Goal: Transaction & Acquisition: Purchase product/service

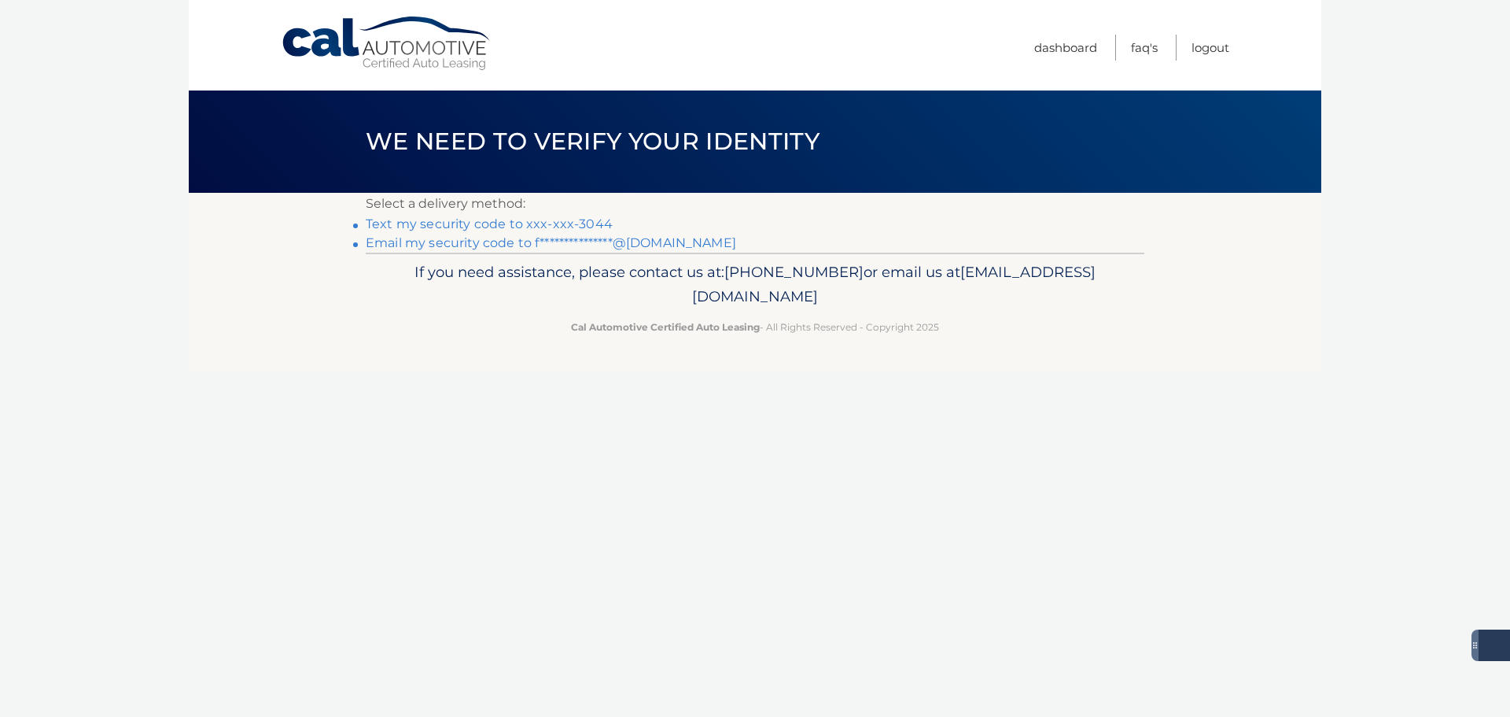
click at [528, 226] on link "Text my security code to xxx-xxx-3044" at bounding box center [489, 223] width 247 height 15
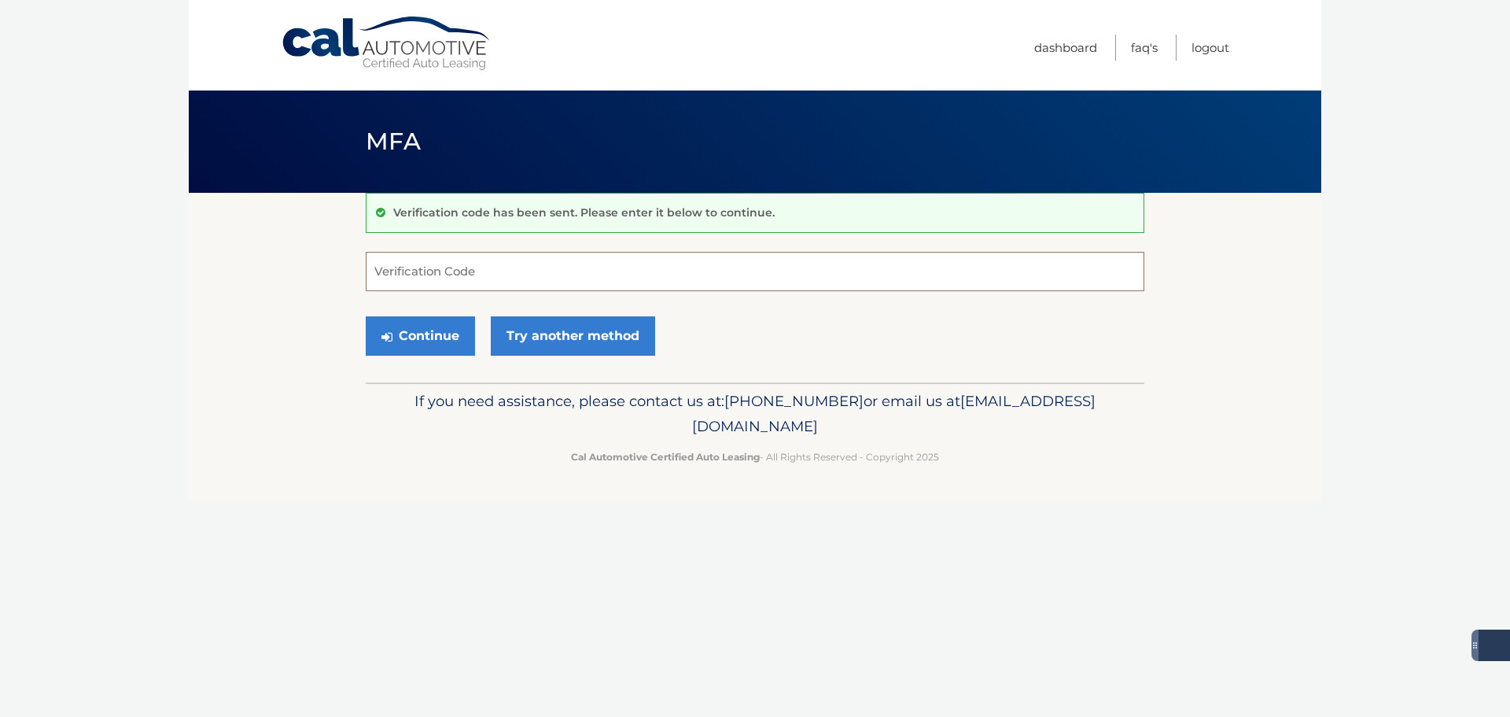
click at [471, 275] on input "Verification Code" at bounding box center [755, 271] width 779 height 39
click at [502, 265] on input "Verification Code" at bounding box center [755, 271] width 779 height 39
type input "111275"
click at [439, 330] on button "Continue" at bounding box center [420, 335] width 109 height 39
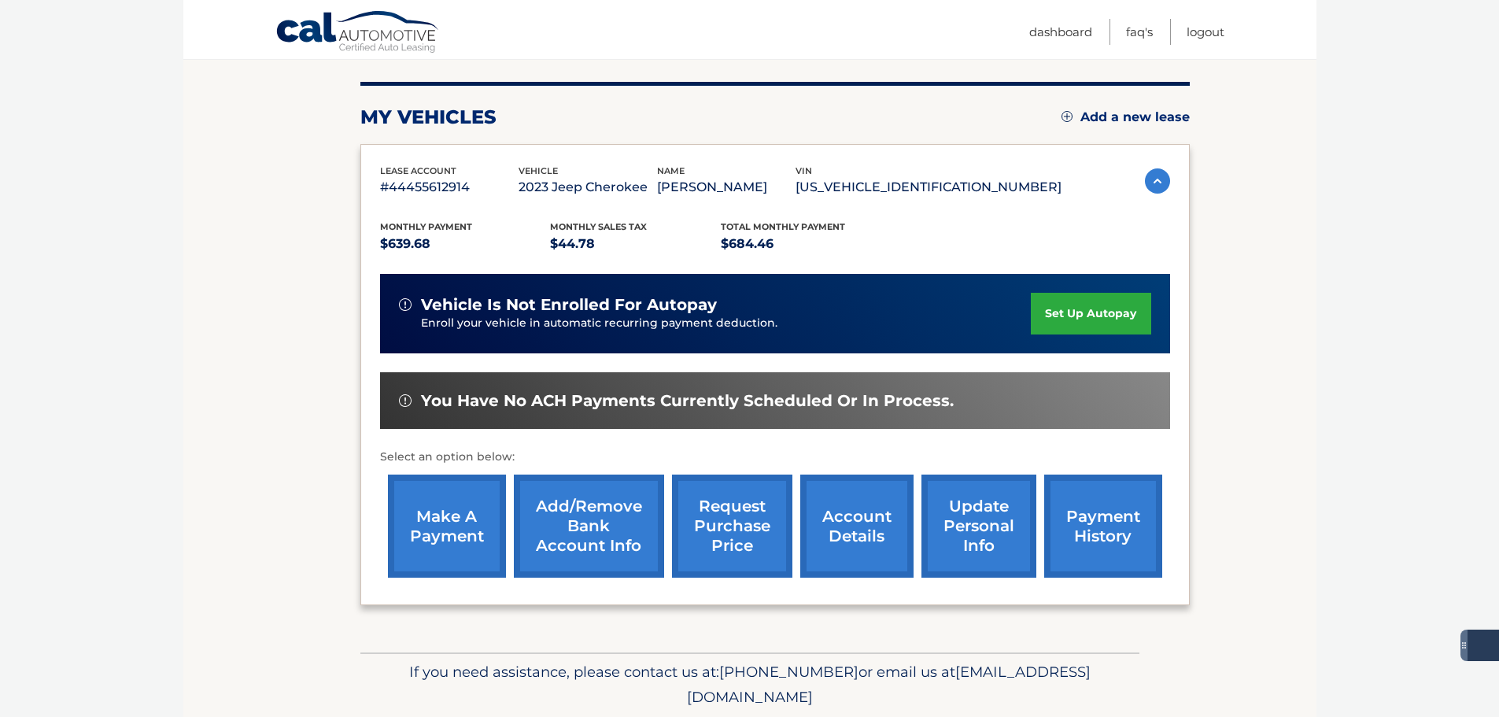
scroll to position [237, 0]
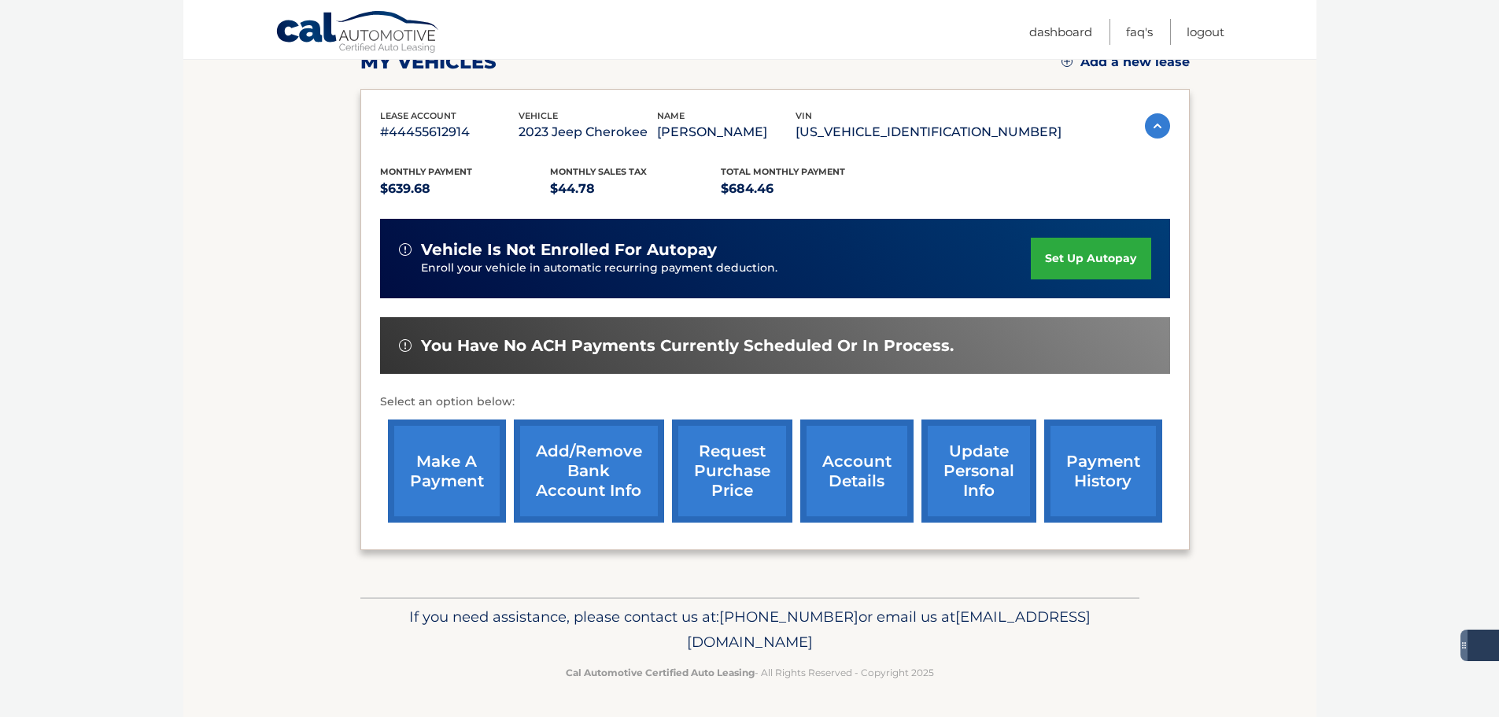
click at [443, 467] on link "make a payment" at bounding box center [447, 470] width 118 height 103
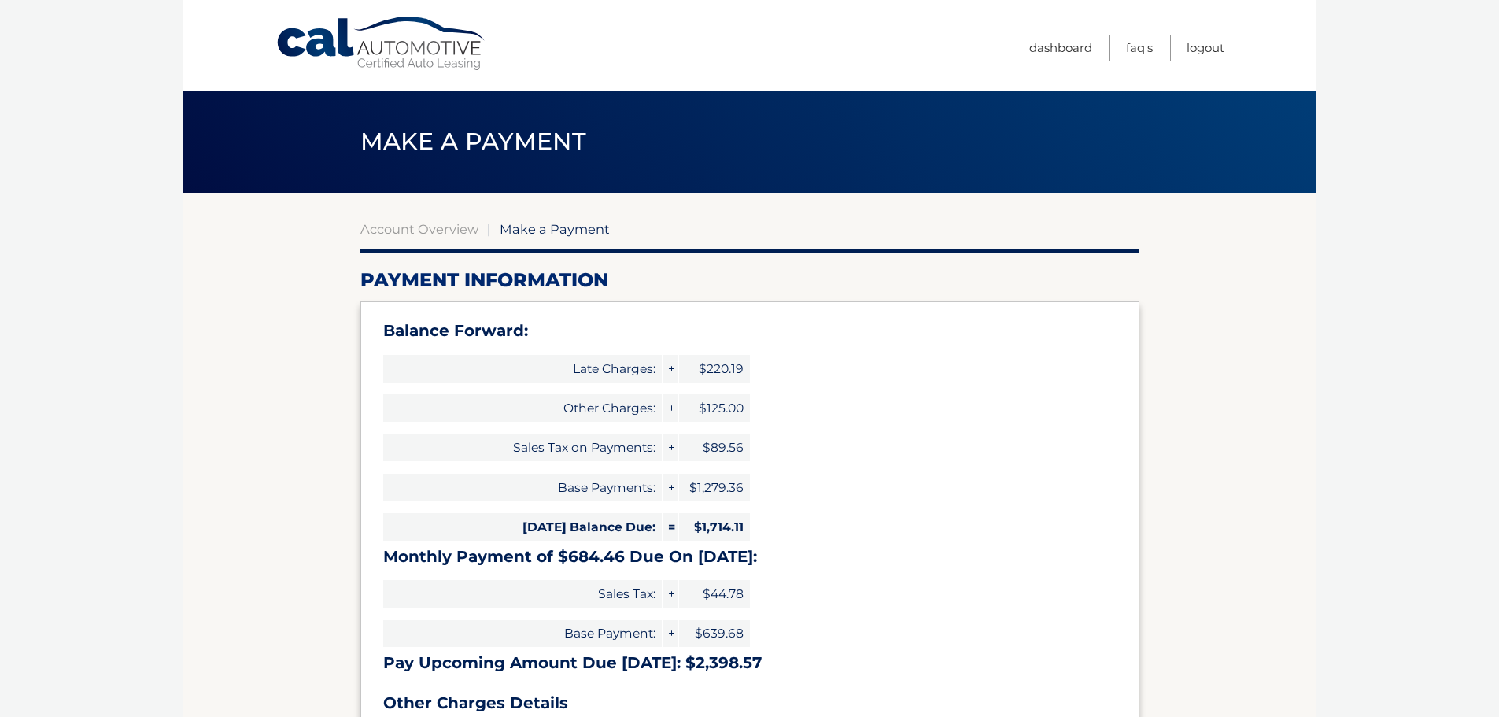
select select "OWEwNjBjNzEtNTlhZi00ZTJlLTgxYjctZTMxZTVmMTFkMzU4"
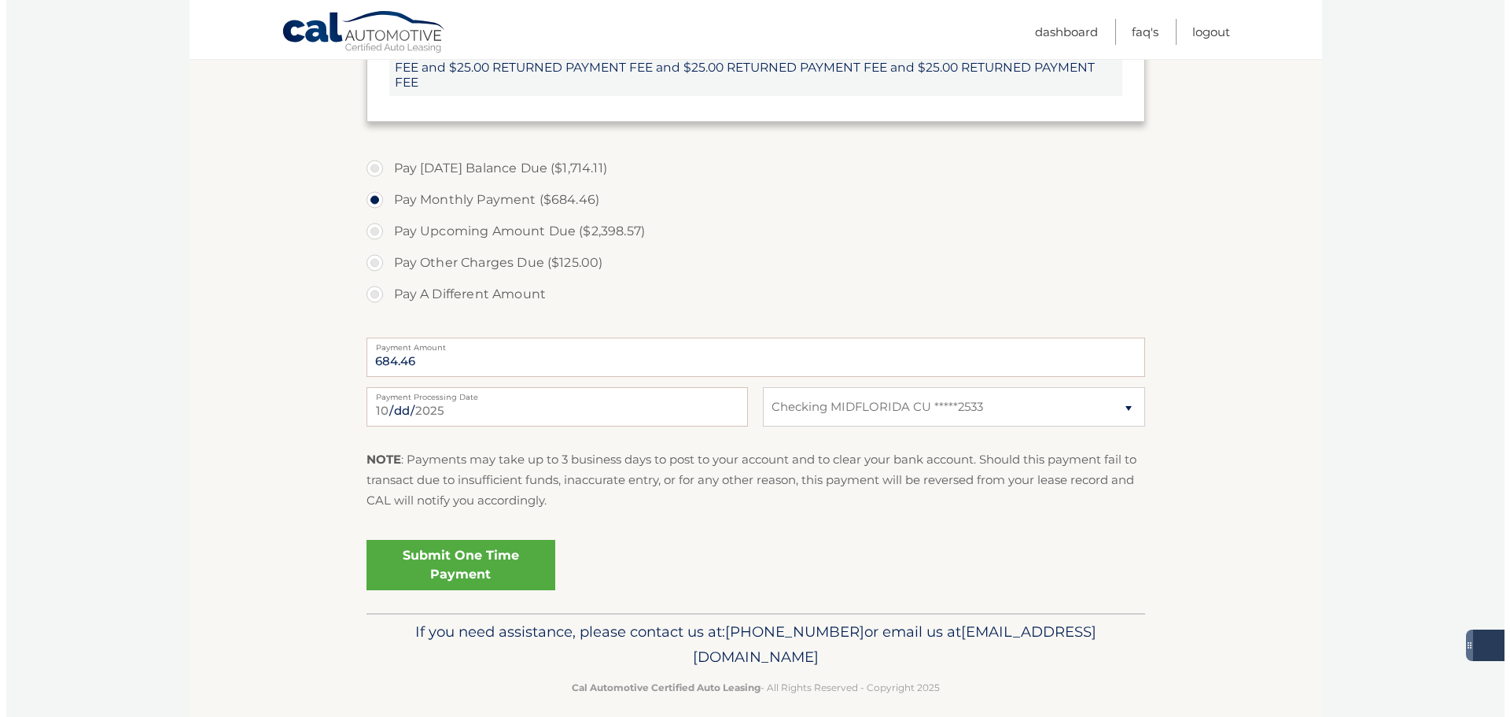
scroll to position [703, 0]
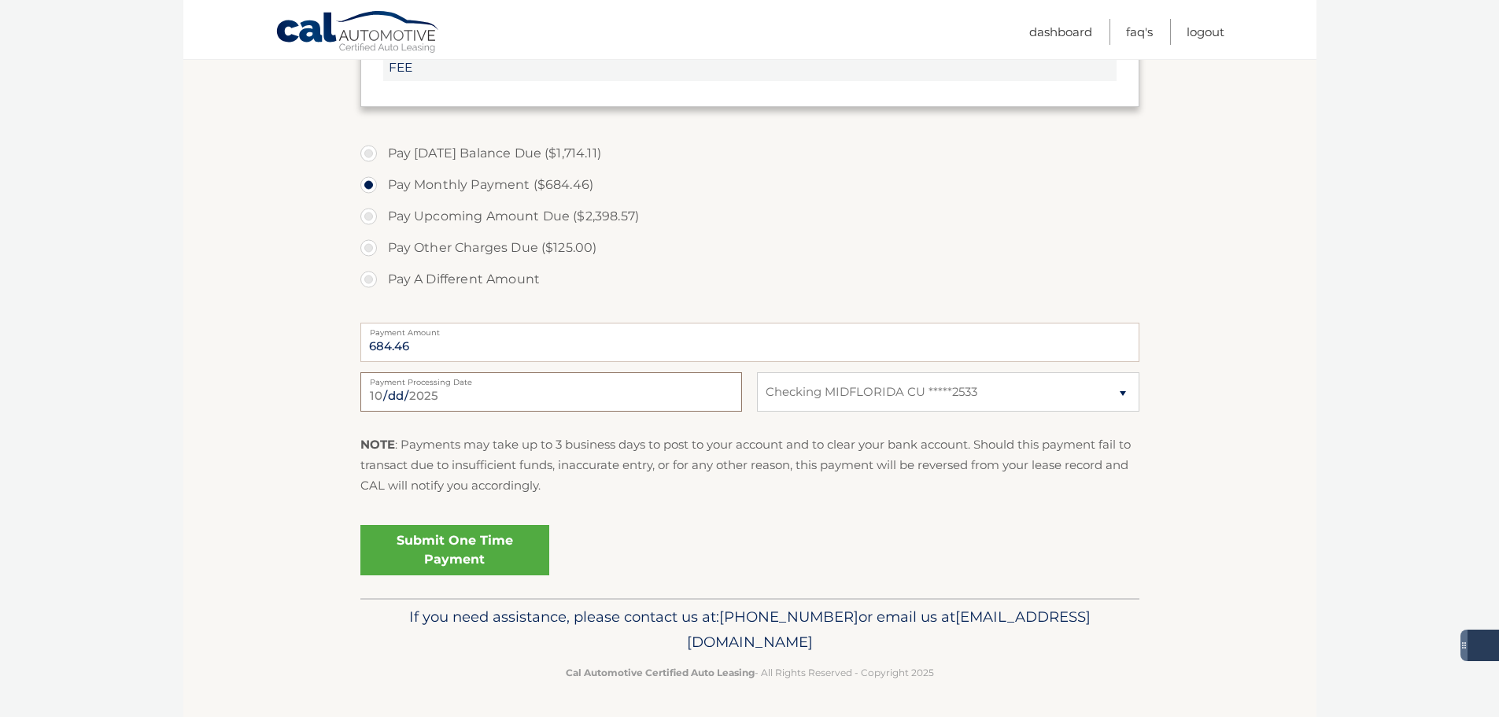
click at [445, 392] on input "2025-10-08" at bounding box center [551, 391] width 382 height 39
type input "2025-10-24"
click at [446, 546] on link "Submit One Time Payment" at bounding box center [454, 550] width 189 height 50
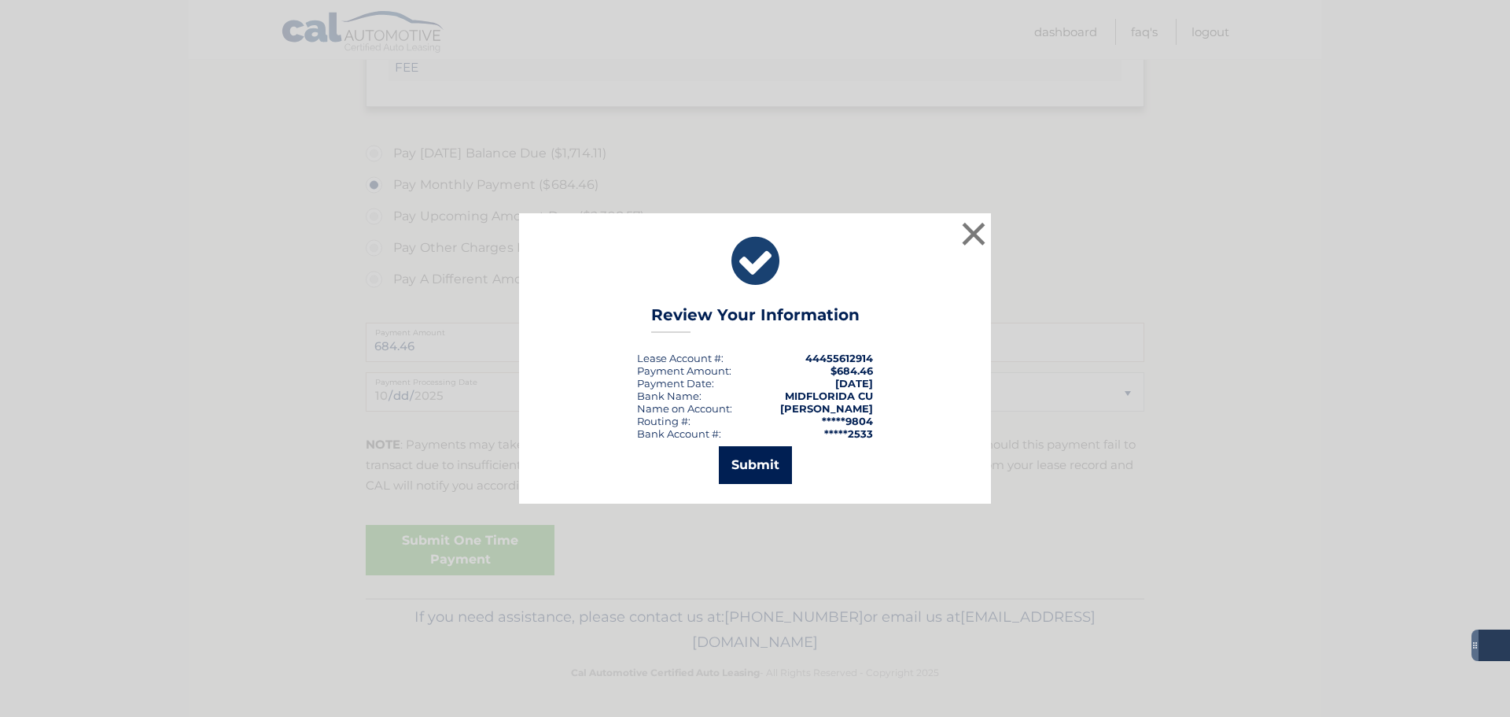
click at [748, 459] on button "Submit" at bounding box center [755, 465] width 73 height 38
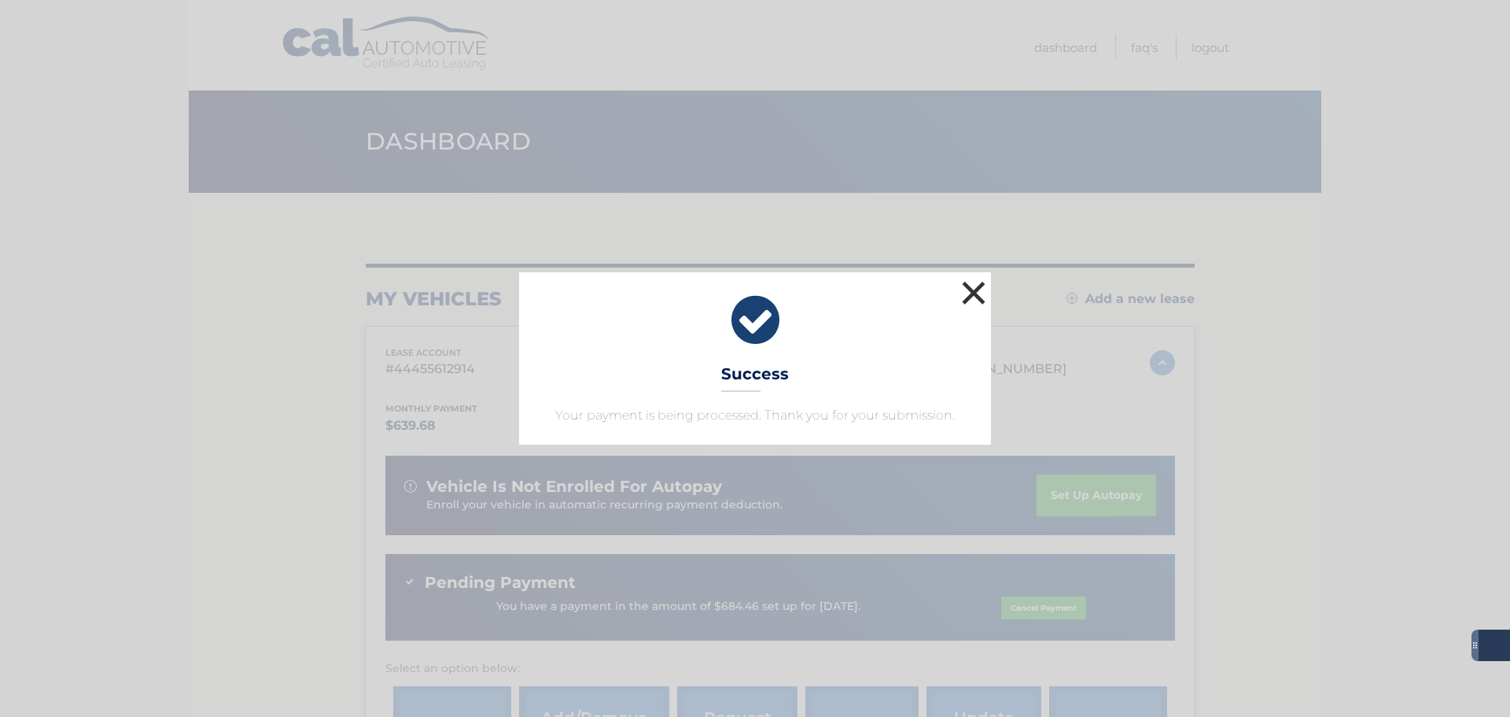
click at [979, 287] on button "×" at bounding box center [973, 292] width 31 height 31
